Goal: Navigation & Orientation: Find specific page/section

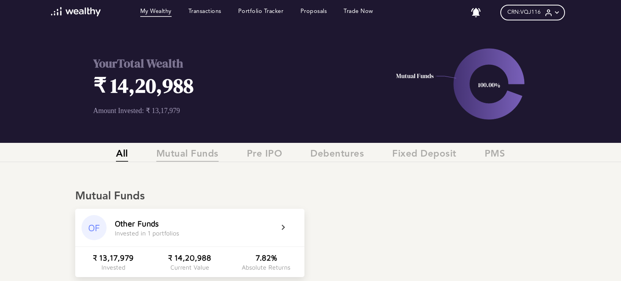
click at [189, 152] on span "Mutual Funds" at bounding box center [187, 155] width 62 height 13
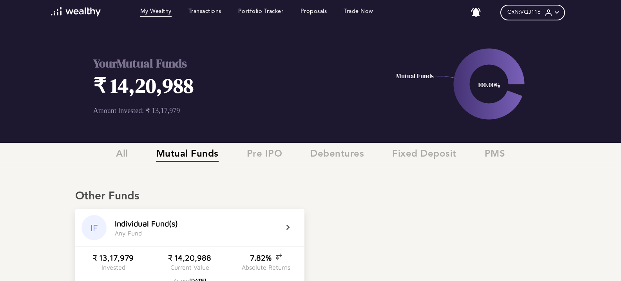
scroll to position [78, 0]
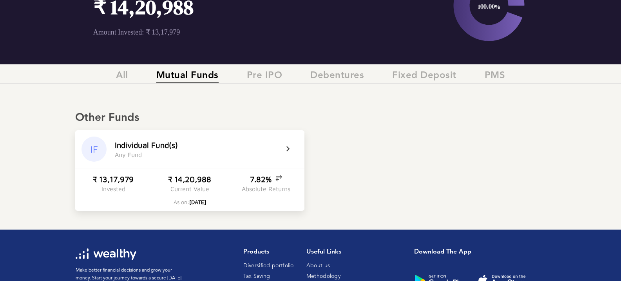
click at [283, 154] on div "IF I n d i v i d u a l F u n d ( s ) A n y F u n d" at bounding box center [189, 149] width 229 height 38
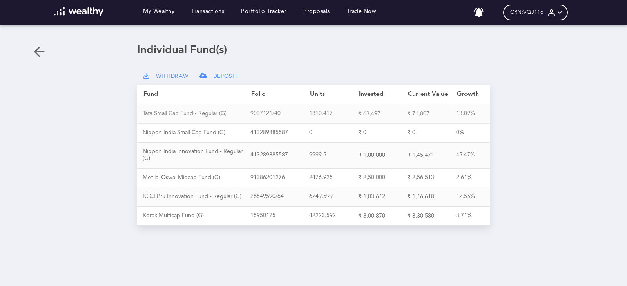
click at [196, 116] on div "T a t a S m a l l C a p F u n d - R e g u l a r ( G )" at bounding box center [197, 114] width 108 height 7
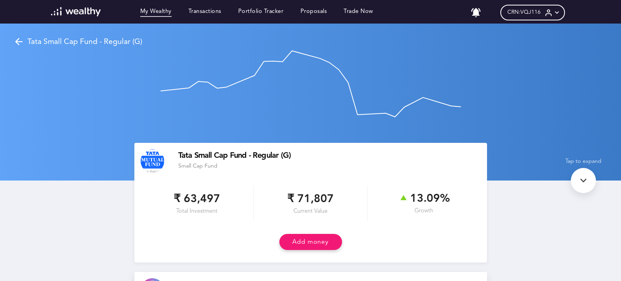
click at [163, 11] on link "My Wealthy" at bounding box center [155, 12] width 31 height 9
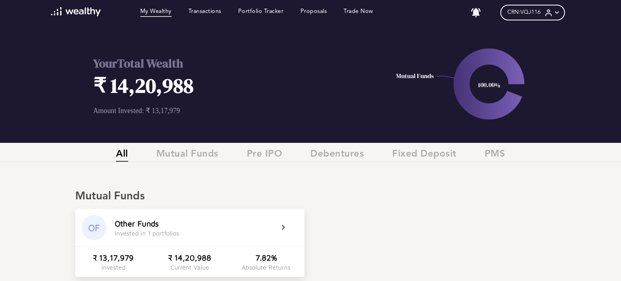
click at [560, 12] on icon at bounding box center [557, 13] width 8 height 8
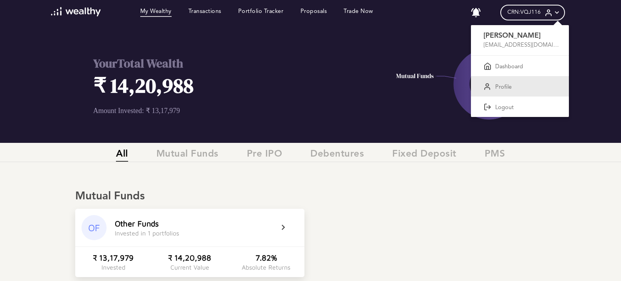
click at [503, 87] on p "Profile" at bounding box center [503, 87] width 16 height 7
